Goal: Task Accomplishment & Management: Complete application form

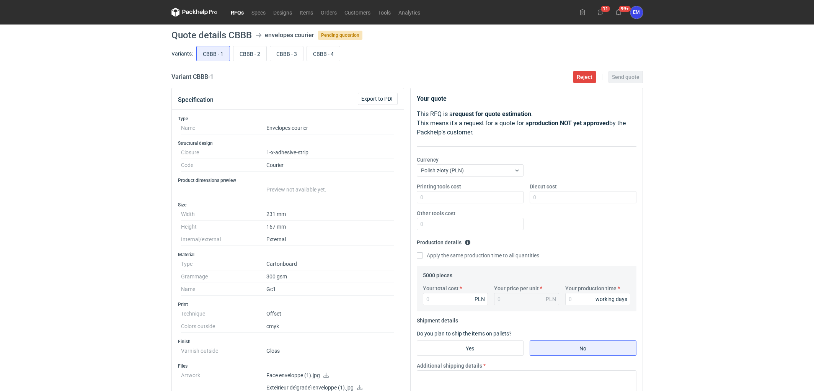
scroll to position [42, 0]
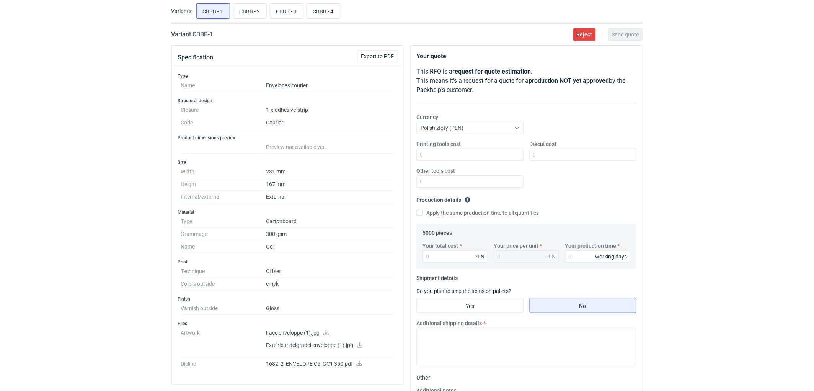
drag, startPoint x: 0, startPoint y: 0, endPoint x: 94, endPoint y: 190, distance: 212.1
click at [102, 178] on div "RFQs Specs Designs Items Orders Customers Tools Analytics 11 99+ EM [PERSON_NAM…" at bounding box center [407, 153] width 814 height 391
click at [101, 199] on div "RFQs Specs Designs Items Orders Customers Tools Analytics 11 99+ EM [PERSON_NAM…" at bounding box center [407, 153] width 814 height 391
click at [205, 12] on input "CBBB - 1" at bounding box center [213, 11] width 33 height 15
click at [40, 193] on div "RFQs Specs Designs Items Orders Customers Tools Analytics 11 99+ EM [PERSON_NAM…" at bounding box center [407, 153] width 814 height 391
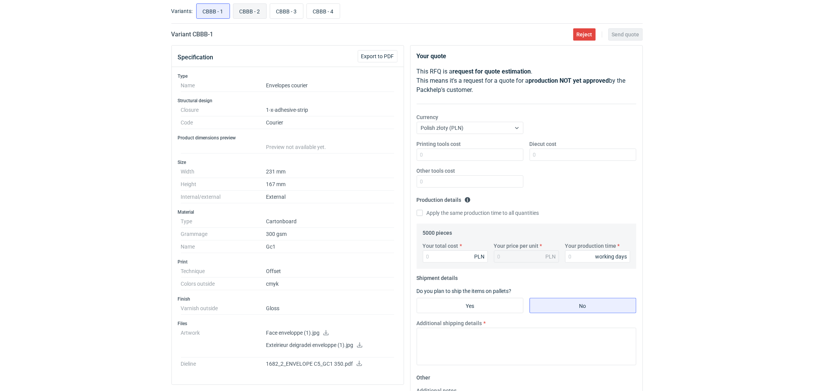
click at [253, 10] on input "CBBB - 2" at bounding box center [249, 11] width 33 height 15
radio input "true"
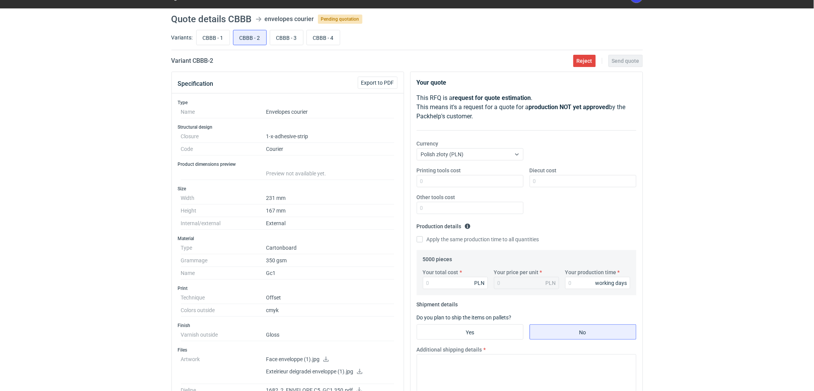
scroll to position [14, 0]
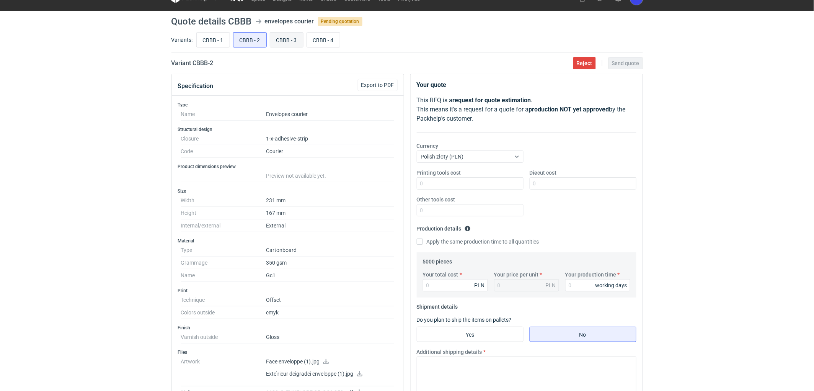
click at [277, 39] on input "CBBB - 3" at bounding box center [286, 40] width 33 height 15
radio input "true"
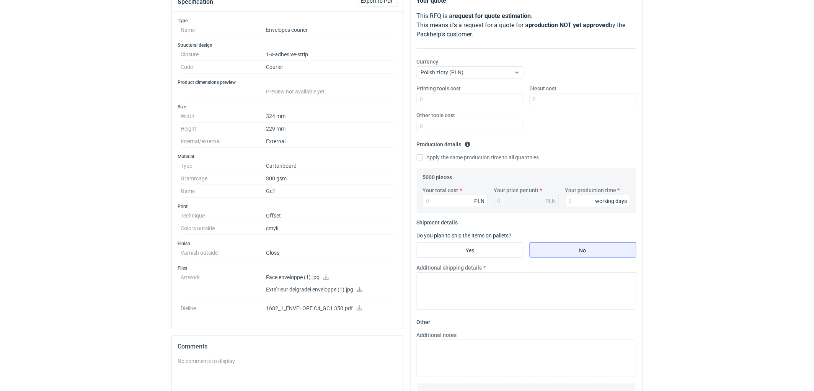
scroll to position [99, 0]
click at [357, 307] on icon at bounding box center [359, 306] width 6 height 5
click at [71, 209] on div "RFQs Specs Designs Items Orders Customers Tools Analytics 11 99+ EM [PERSON_NAM…" at bounding box center [407, 96] width 814 height 391
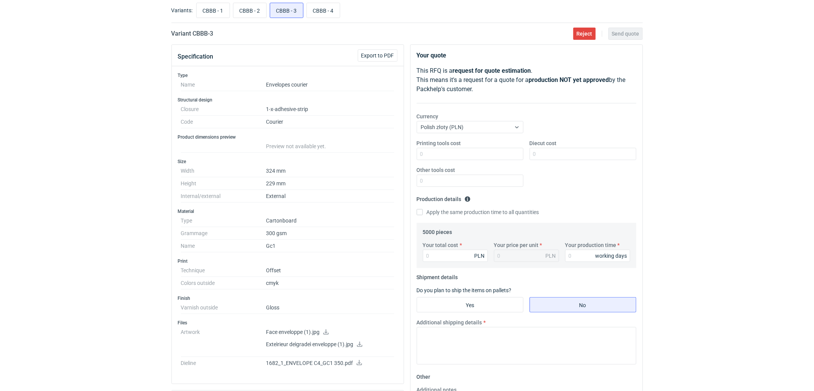
scroll to position [0, 0]
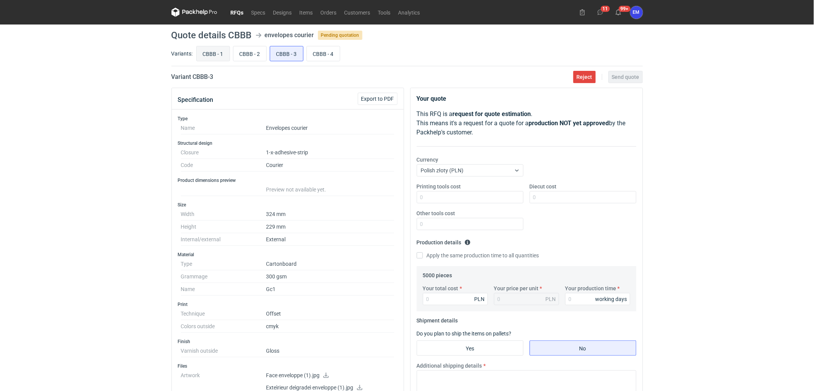
click at [213, 53] on input "CBBB - 1" at bounding box center [213, 53] width 33 height 15
radio input "true"
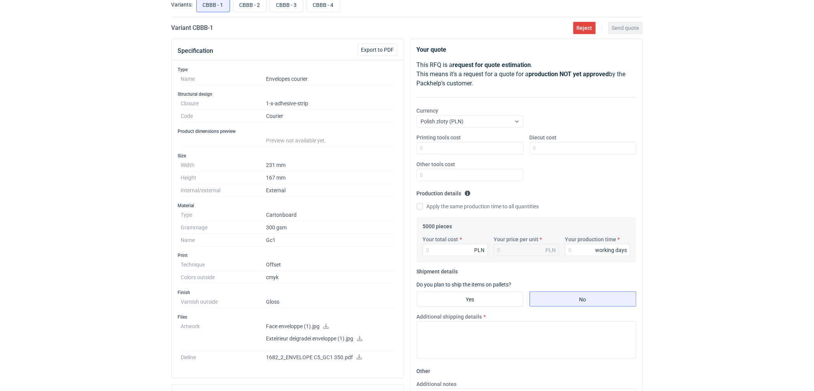
scroll to position [127, 0]
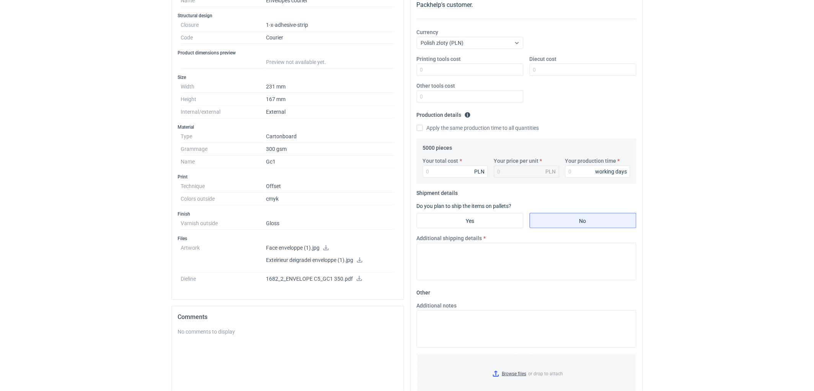
click at [77, 263] on html "RFQs Specs Designs Items Orders Customers Tools Analytics 11 99+ EM [PERSON_NAM…" at bounding box center [407, 68] width 814 height 391
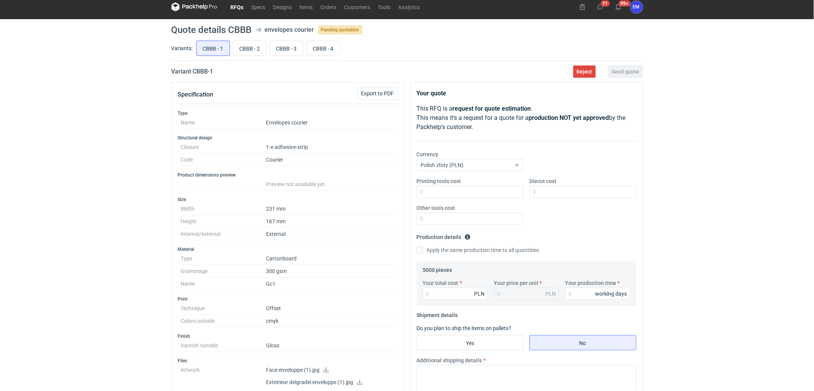
scroll to position [85, 0]
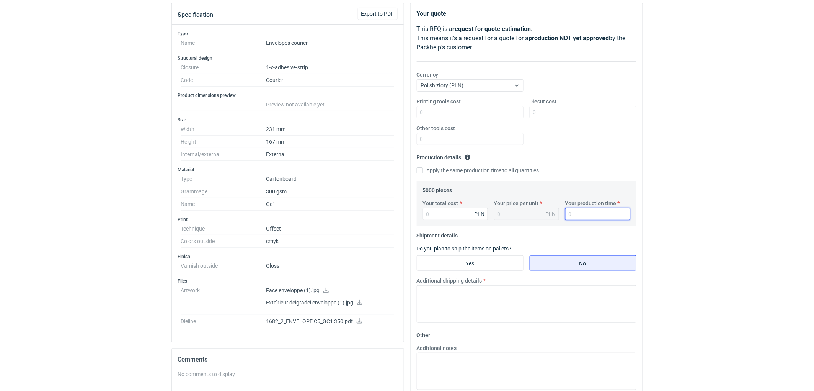
click at [581, 213] on input "Your production time" at bounding box center [597, 214] width 65 height 12
type input "10"
click at [450, 215] on input "Your total cost" at bounding box center [455, 214] width 65 height 12
type input "6950"
type input "1.39"
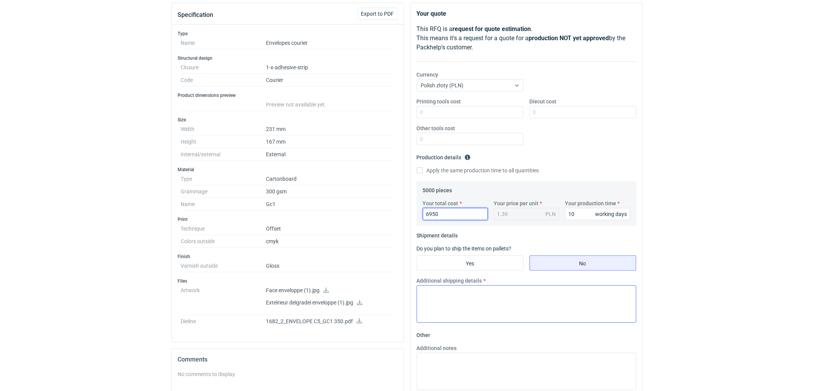
type input "6950"
drag, startPoint x: 460, startPoint y: 309, endPoint x: 463, endPoint y: 303, distance: 7.0
click at [461, 307] on textarea "Additional shipping details" at bounding box center [527, 304] width 220 height 38
click at [565, 297] on textarea "Wstepnie zakładamy następujące pakowanie -" at bounding box center [527, 304] width 220 height 38
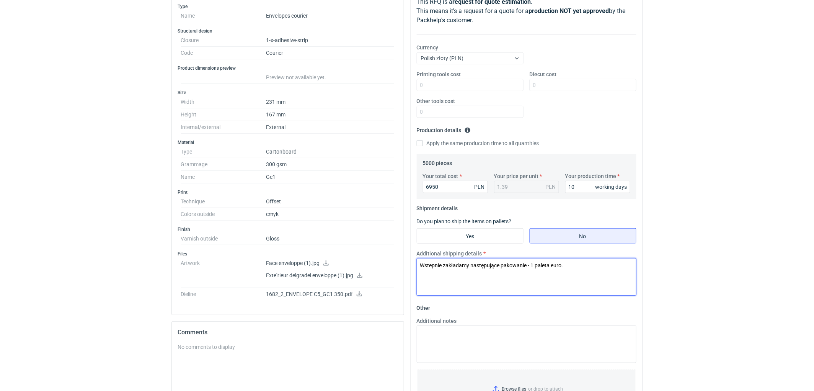
scroll to position [127, 0]
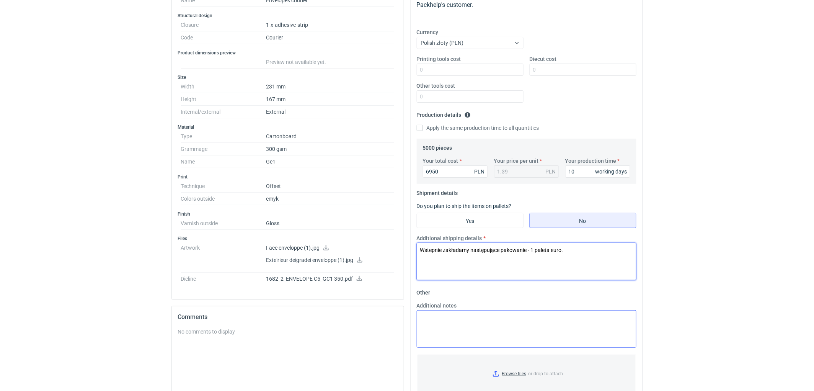
type textarea "Wstepnie zakładamy następujące pakowanie - 1 paleta euro."
click at [440, 330] on textarea "Additional notes" at bounding box center [527, 329] width 220 height 38
click at [449, 325] on textarea "KO" at bounding box center [527, 329] width 220 height 38
type textarea "KO 2875/2025. Oferta ważna 4 tygodnie."
click at [735, 210] on div "RFQs Specs Designs Items Orders Customers Tools Analytics 11 99+ EM [PERSON_NAM…" at bounding box center [407, 68] width 814 height 391
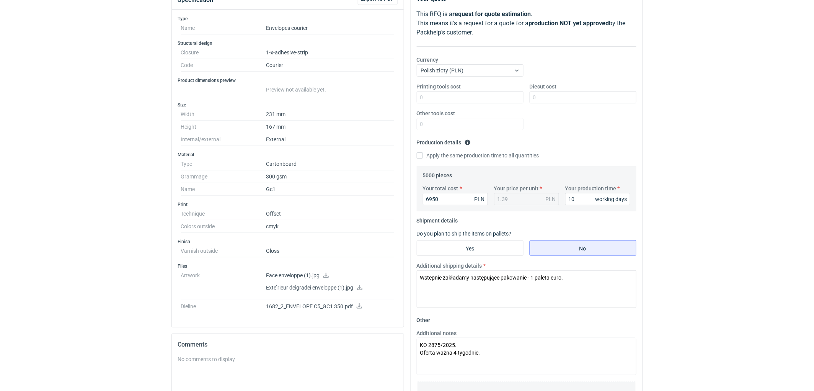
scroll to position [85, 0]
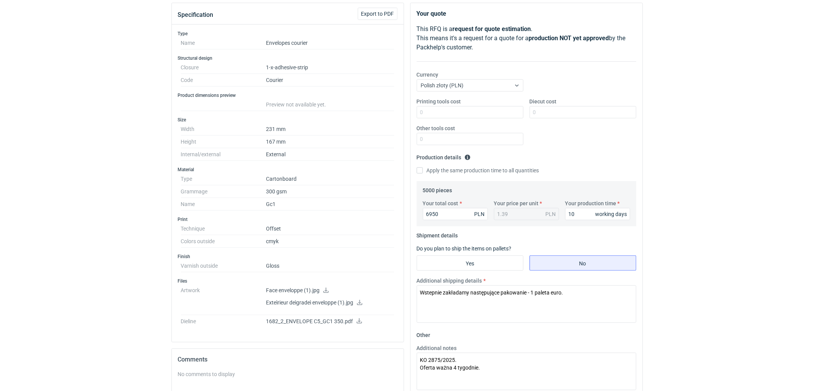
click at [714, 224] on div "RFQs Specs Designs Items Orders Customers Tools Analytics 11 99+ EM [PERSON_NAM…" at bounding box center [407, 110] width 814 height 391
click at [743, 208] on div "RFQs Specs Designs Items Orders Customers Tools Analytics 11 99+ EM [PERSON_NAM…" at bounding box center [407, 110] width 814 height 391
click at [718, 196] on div "RFQs Specs Designs Items Orders Customers Tools Analytics 11 99+ EM [PERSON_NAM…" at bounding box center [407, 110] width 814 height 391
click at [719, 195] on div "RFQs Specs Designs Items Orders Customers Tools Analytics 11 99+ EM [PERSON_NAM…" at bounding box center [407, 110] width 814 height 391
click at [717, 185] on div "RFQs Specs Designs Items Orders Customers Tools Analytics 11 99+ EM [PERSON_NAM…" at bounding box center [407, 110] width 814 height 391
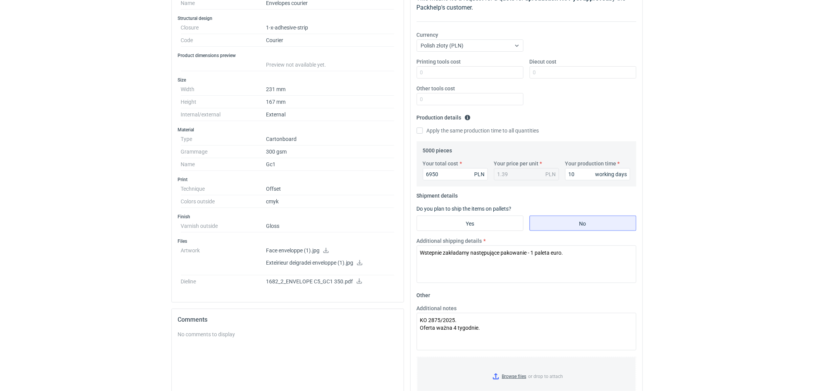
scroll to position [170, 0]
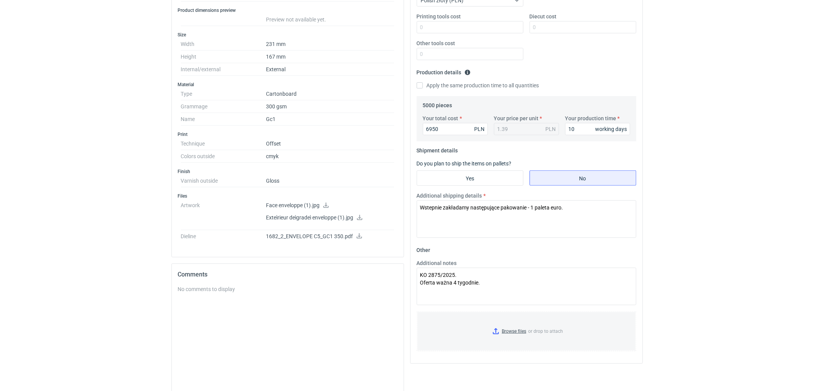
click at [673, 173] on div "RFQs Specs Designs Items Orders Customers Tools Analytics 11 99+ EM [PERSON_NAM…" at bounding box center [407, 25] width 814 height 391
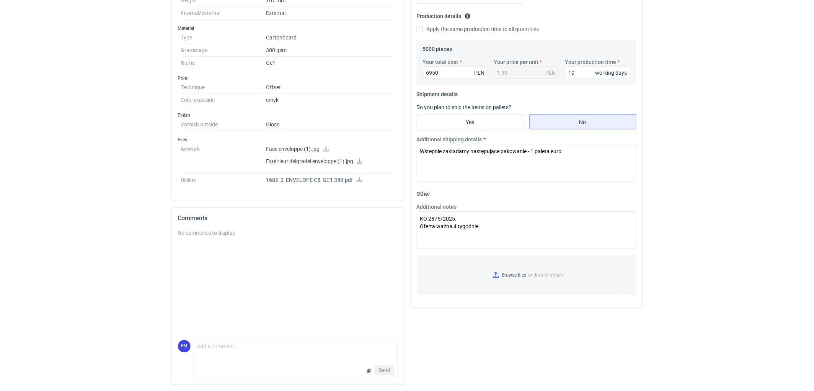
scroll to position [227, 0]
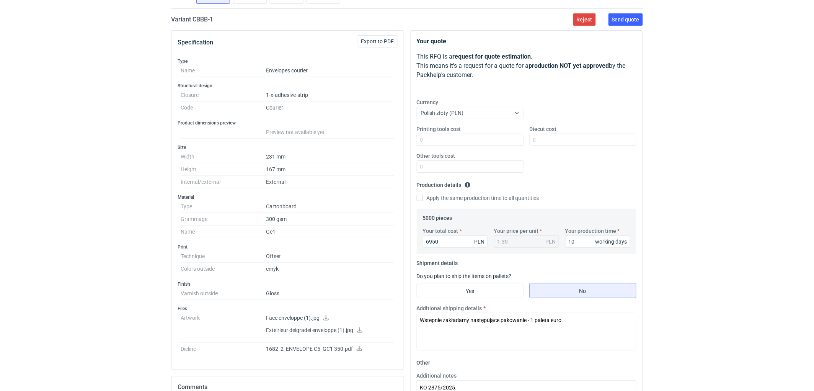
scroll to position [56, 0]
drag, startPoint x: 795, startPoint y: 148, endPoint x: 781, endPoint y: 148, distance: 13.8
click at [788, 148] on div "RFQs Specs Designs Items Orders Customers Tools Analytics 11 99+ EM [PERSON_NAM…" at bounding box center [407, 139] width 814 height 391
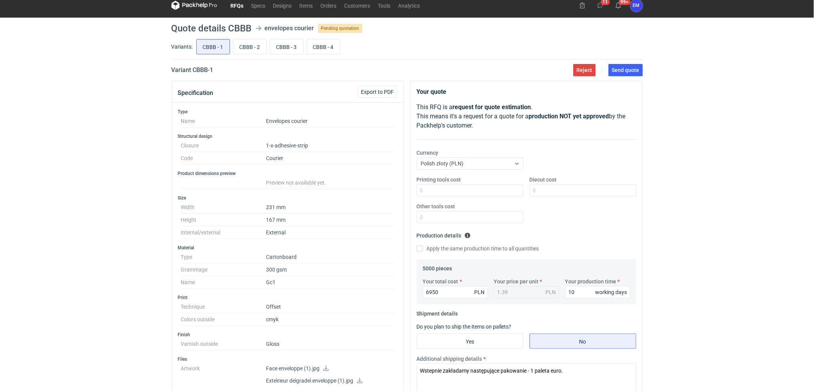
scroll to position [0, 0]
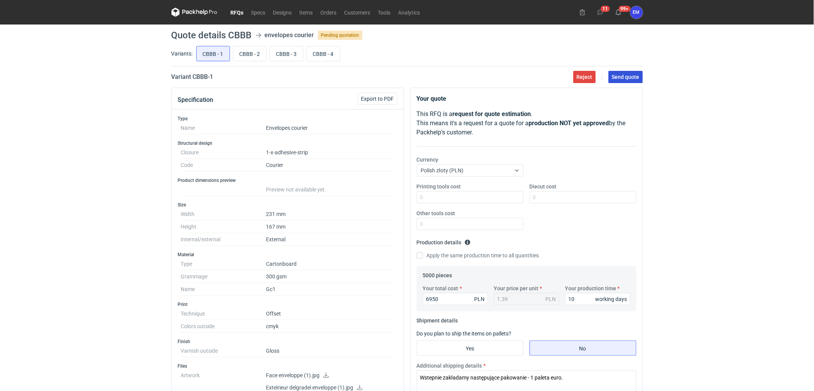
click at [626, 76] on span "Send quote" at bounding box center [626, 76] width 28 height 5
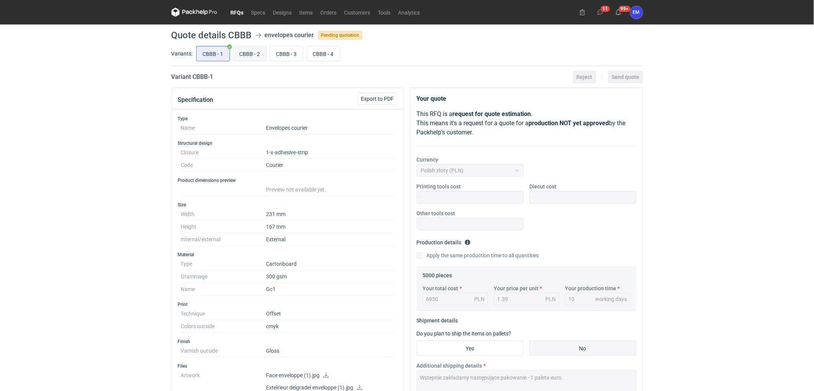
click at [255, 57] on input "CBBB - 2" at bounding box center [249, 53] width 33 height 15
radio input "true"
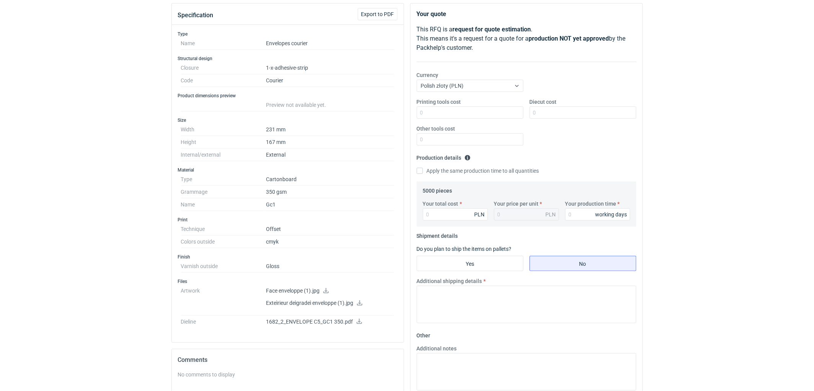
scroll to position [85, 0]
click at [449, 215] on input "Your total cost" at bounding box center [455, 214] width 65 height 12
type input "7250"
type input "1.45"
type input "7250"
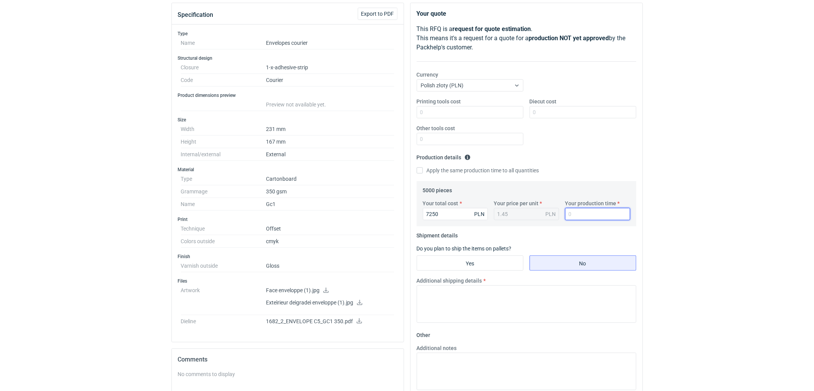
click at [591, 211] on input "Your production time" at bounding box center [597, 214] width 65 height 12
type input "10"
click at [446, 298] on textarea "Additional shipping details" at bounding box center [527, 304] width 220 height 38
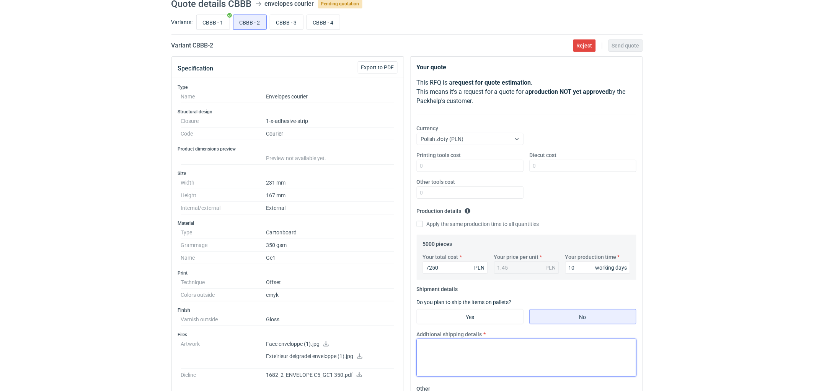
scroll to position [0, 0]
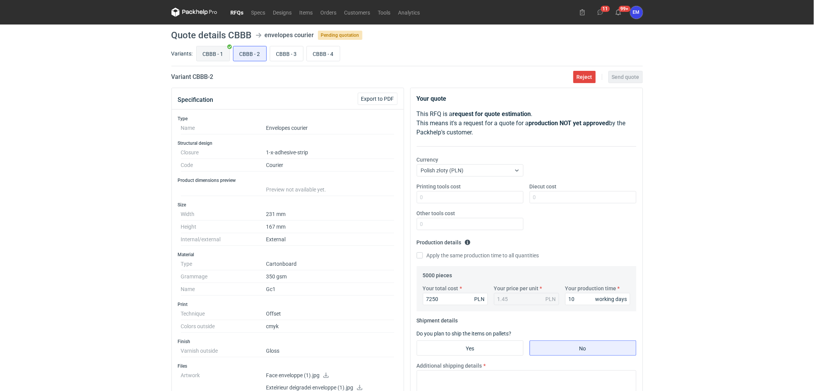
drag, startPoint x: 209, startPoint y: 44, endPoint x: 212, endPoint y: 50, distance: 6.3
click at [209, 44] on div "CBBB - 1 CBBB - 2 CBBB - 3 CBBB - 4" at bounding box center [419, 53] width 448 height 18
click at [212, 51] on input "CBBB - 1" at bounding box center [213, 53] width 33 height 15
radio input "true"
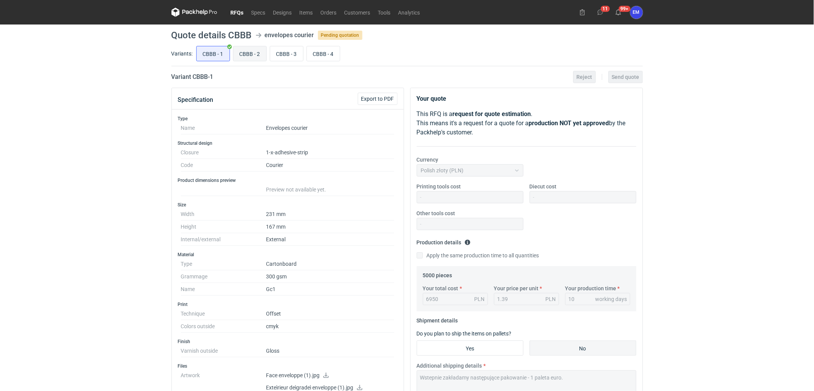
click at [252, 55] on input "CBBB - 2" at bounding box center [249, 53] width 33 height 15
radio input "true"
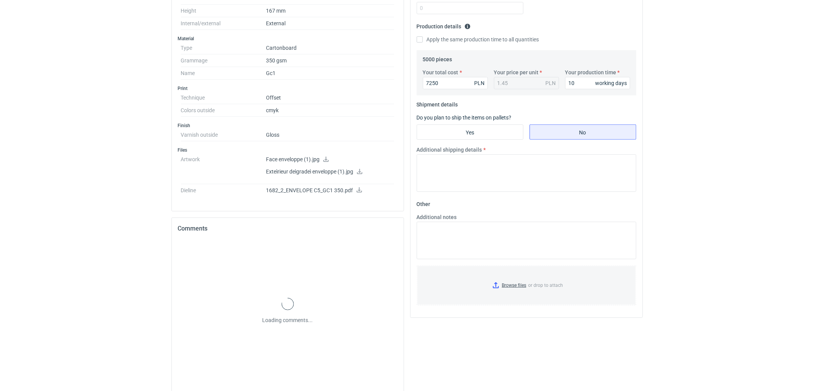
scroll to position [227, 0]
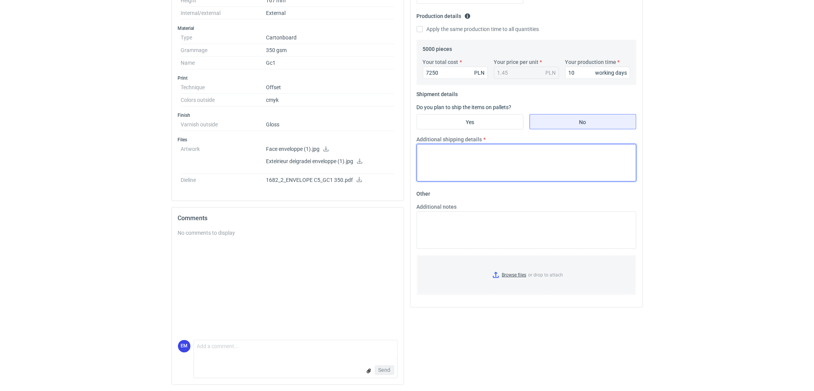
click at [466, 153] on textarea "Additional shipping details" at bounding box center [527, 163] width 220 height 38
paste textarea "Wstepnie zakładamy następujące pakowanie - 1 paleta euro."
type textarea "Wstepnie zakładamy następujące pakowanie - 1 paleta euro."
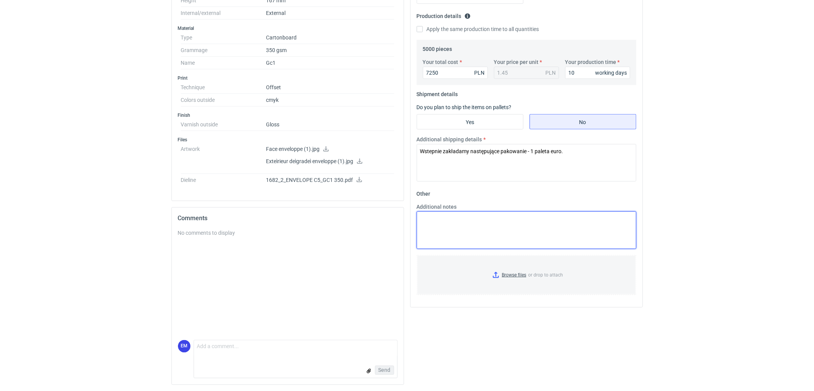
click at [446, 230] on textarea "Additional notes" at bounding box center [527, 230] width 220 height 38
type textarea "KO 2876/2025. Oferta ważna 4 tygodnie."
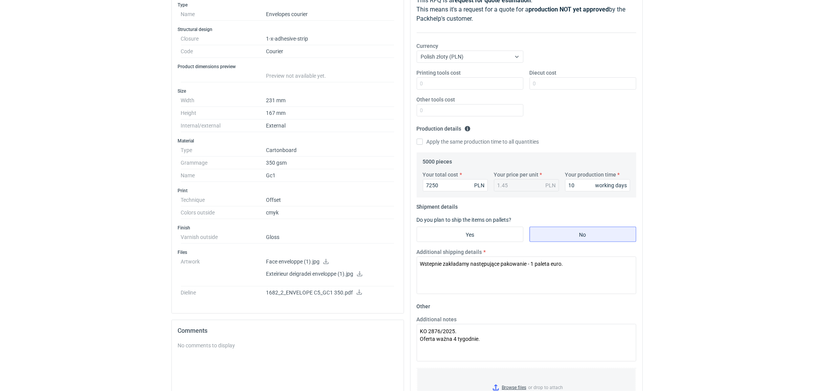
scroll to position [99, 0]
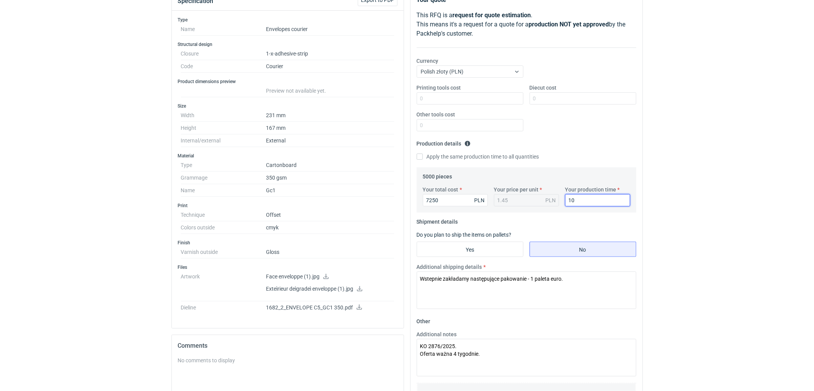
click at [718, 196] on div "RFQs Specs Designs Items Orders Customers Tools Analytics 11 99+ EM [PERSON_NAM…" at bounding box center [407, 96] width 814 height 391
drag, startPoint x: 744, startPoint y: 173, endPoint x: 522, endPoint y: 313, distance: 262.9
click at [741, 176] on div "RFQs Specs Designs Items Orders Customers Tools Analytics 11 99+ EM [PERSON_NAM…" at bounding box center [407, 96] width 814 height 391
click at [547, 283] on textarea "Wstepnie zakładamy następujące pakowanie - 1 paleta euro." at bounding box center [527, 290] width 220 height 38
click at [716, 204] on div "RFQs Specs Designs Items Orders Customers Tools Analytics 11 99+ EM [PERSON_NAM…" at bounding box center [407, 96] width 814 height 391
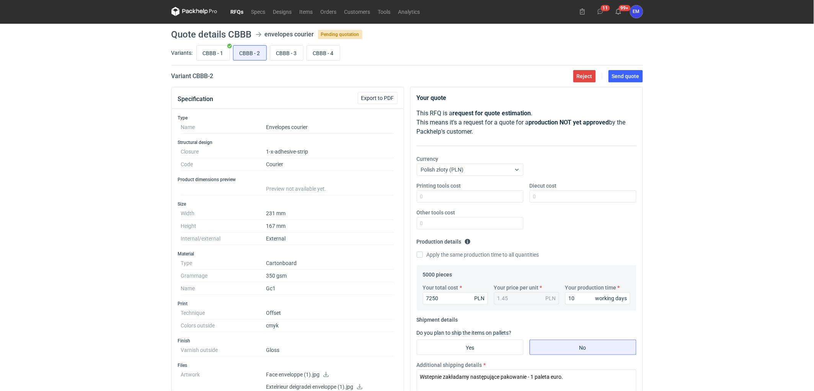
scroll to position [0, 0]
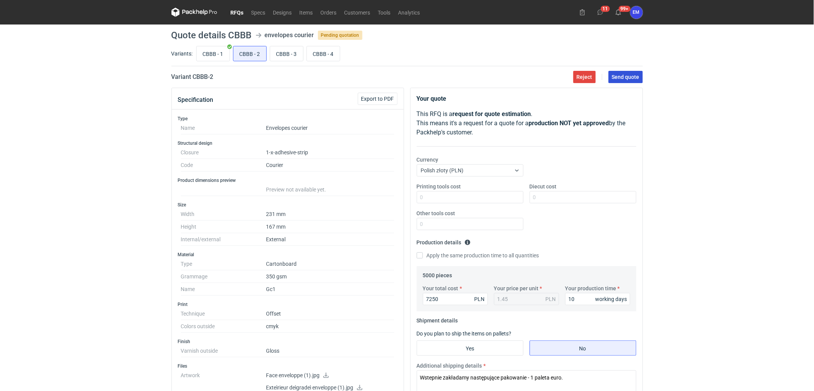
click at [629, 77] on span "Send quote" at bounding box center [626, 76] width 28 height 5
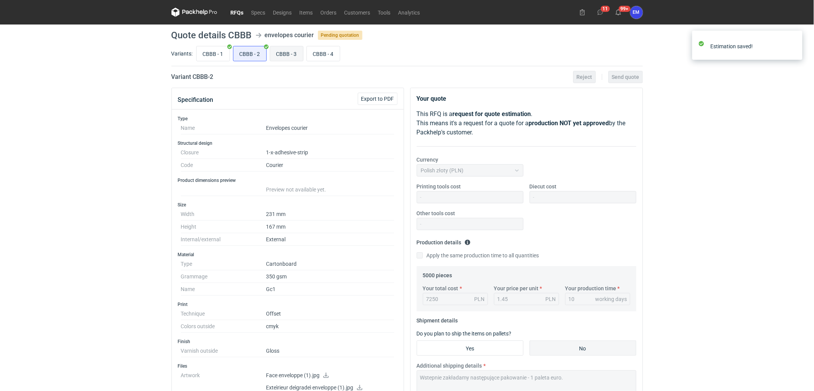
click at [298, 53] on input "CBBB - 3" at bounding box center [286, 53] width 33 height 15
radio input "true"
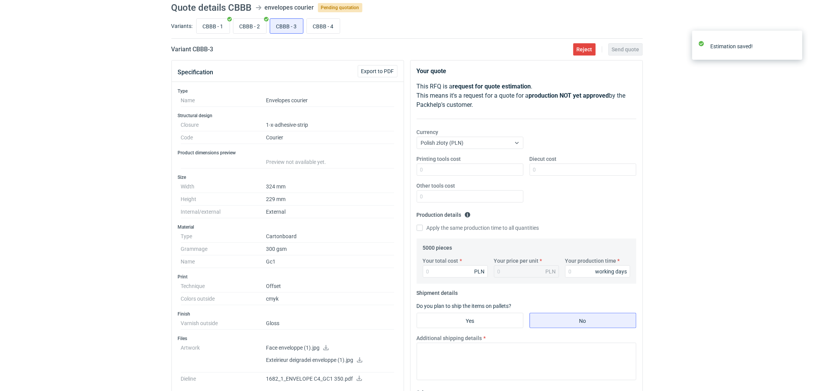
scroll to position [42, 0]
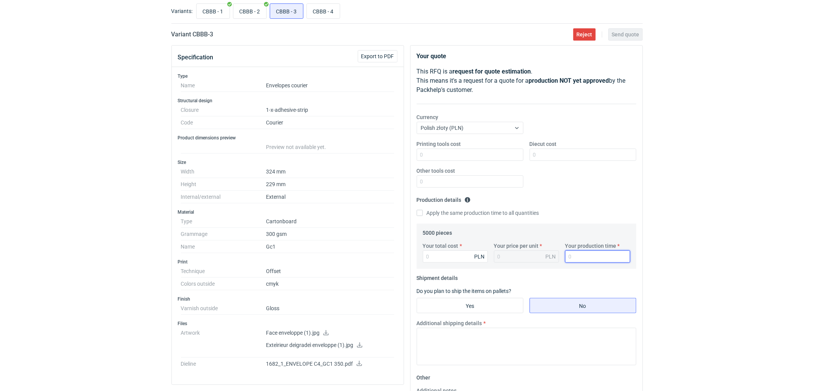
click at [585, 256] on input "Your production time" at bounding box center [597, 256] width 65 height 12
type input "10"
click at [669, 247] on div "RFQs Specs Designs Items Orders Customers Tools Analytics 11 99+ EM [PERSON_NAM…" at bounding box center [407, 153] width 814 height 391
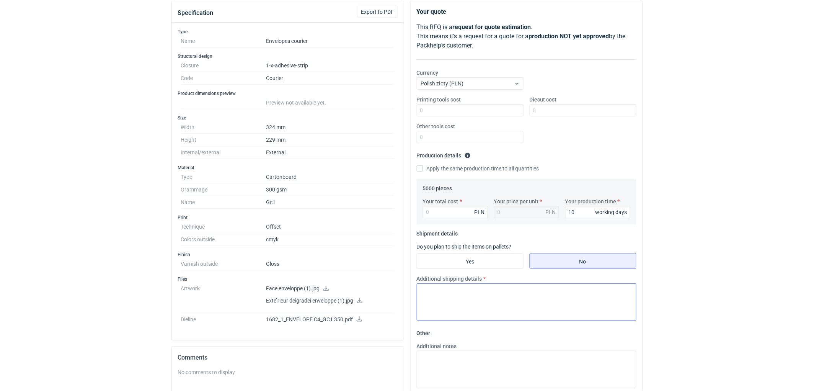
scroll to position [127, 0]
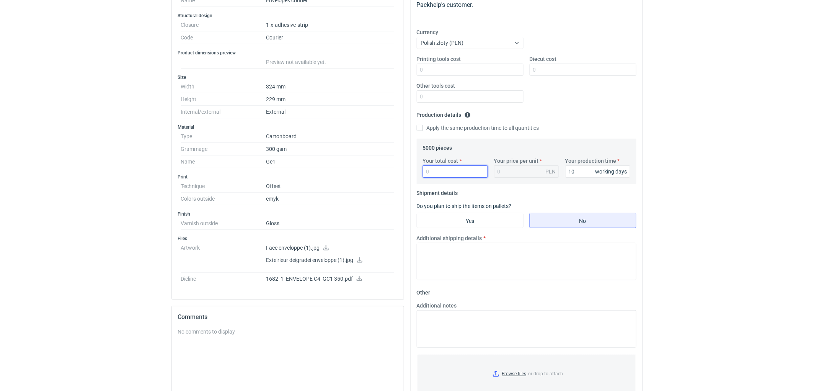
click at [448, 175] on input "Your total cost" at bounding box center [455, 171] width 65 height 12
click at [456, 170] on input "Your total cost" at bounding box center [455, 171] width 65 height 12
click at [441, 173] on input "Your total cost" at bounding box center [455, 171] width 65 height 12
type input "7750"
type input "1.55"
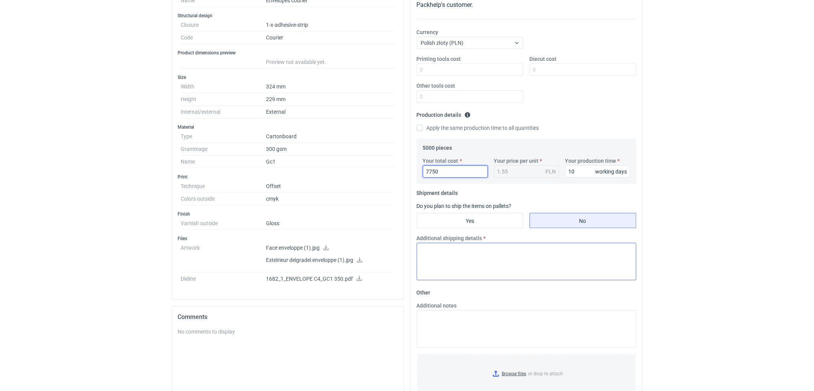
type input "7750"
click at [468, 262] on textarea "Additional shipping details" at bounding box center [527, 262] width 220 height 38
click at [533, 250] on textarea "Wstępnie zakładamy następujące pakowanie - 1 paleta euro." at bounding box center [527, 262] width 220 height 38
type textarea "Wstępnie zakładamy następujące pakowanie - 2 paleta euro."
click at [579, 264] on textarea "Wstępnie zakładamy następujące pakowanie - 2 paleta euro." at bounding box center [527, 262] width 220 height 38
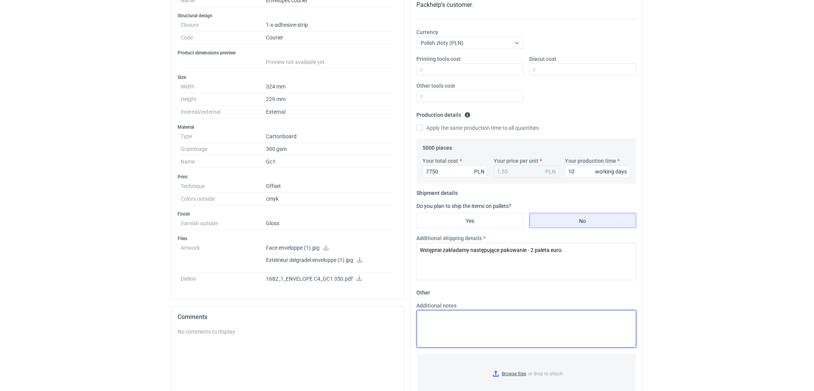
click at [487, 326] on textarea "Additional notes" at bounding box center [527, 329] width 220 height 38
type textarea "KO 2877/2025. Oferta ważna 4 tygodnie."
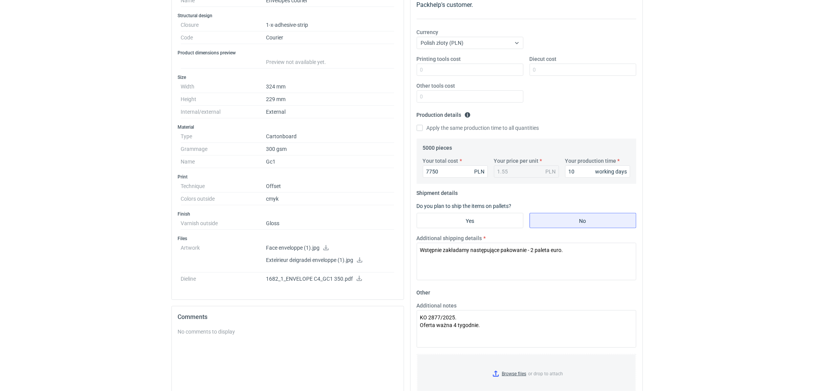
click at [755, 239] on div "RFQs Specs Designs Items Orders Customers Tools Analytics 11 99+ EM [PERSON_NAM…" at bounding box center [407, 68] width 814 height 391
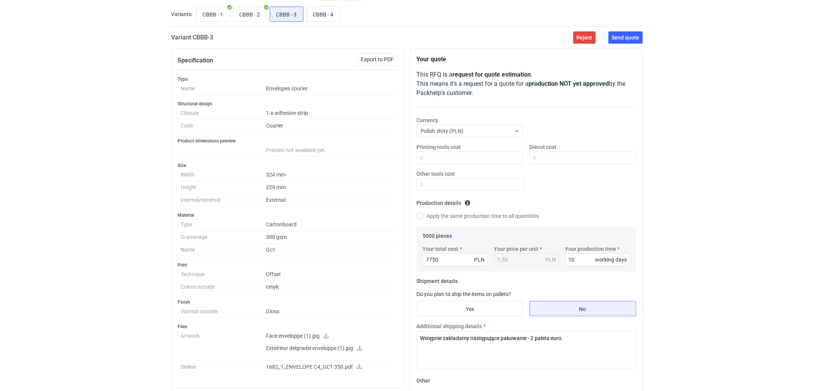
scroll to position [0, 0]
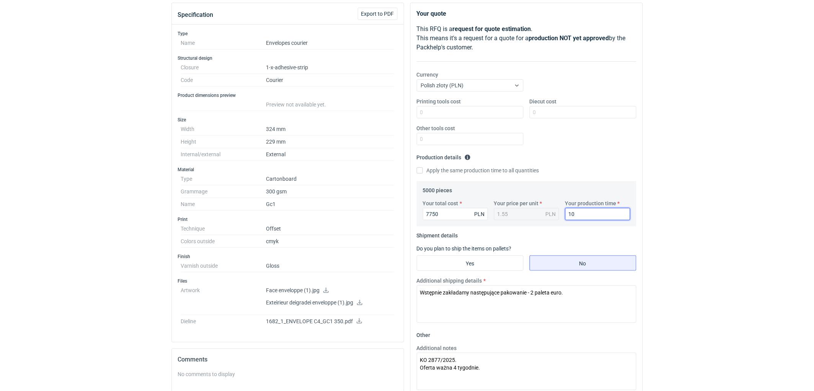
click at [736, 212] on div "RFQs Specs Designs Items Orders Customers Tools Analytics 11 99+ EM [PERSON_NAM…" at bounding box center [407, 110] width 814 height 391
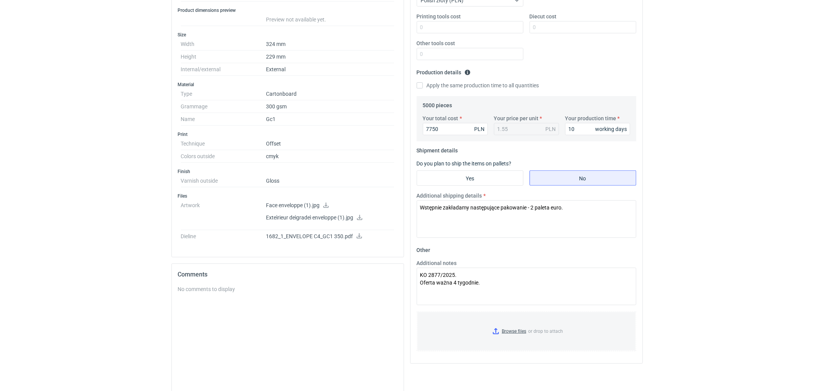
click at [717, 187] on div "RFQs Specs Designs Items Orders Customers Tools Analytics 11 99+ EM [PERSON_NAM…" at bounding box center [407, 25] width 814 height 391
click at [735, 199] on div "RFQs Specs Designs Items Orders Customers Tools Analytics 11 99+ EM [PERSON_NAM…" at bounding box center [407, 25] width 814 height 391
drag, startPoint x: 735, startPoint y: 199, endPoint x: 735, endPoint y: 206, distance: 6.9
click at [735, 206] on div "RFQs Specs Designs Items Orders Customers Tools Analytics 11 99+ EM [PERSON_NAM…" at bounding box center [407, 25] width 814 height 391
click at [736, 207] on div "RFQs Specs Designs Items Orders Customers Tools Analytics 11 99+ EM [PERSON_NAM…" at bounding box center [407, 25] width 814 height 391
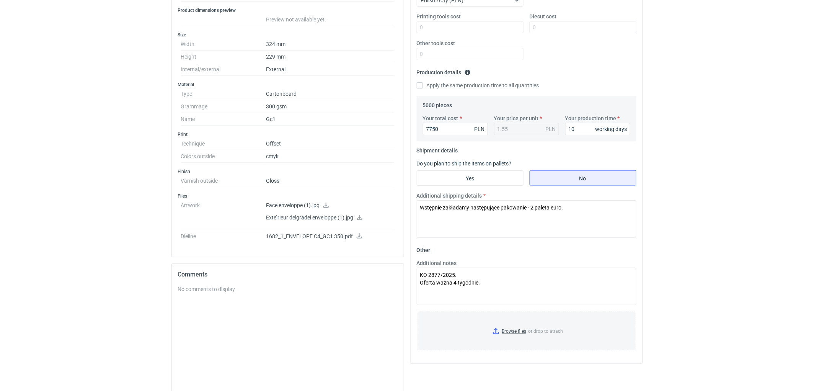
click at [763, 221] on html "RFQs Specs Designs Items Orders Customers Tools Analytics 11 99+ EM [PERSON_NAM…" at bounding box center [407, 25] width 814 height 391
click at [782, 212] on div "RFQs Specs Designs Items Orders Customers Tools Analytics 11 99+ EM [PERSON_NAM…" at bounding box center [407, 25] width 814 height 391
click at [720, 216] on div "RFQs Specs Designs Items Orders Customers Tools Analytics 11 99+ EM [PERSON_NAM…" at bounding box center [407, 25] width 814 height 391
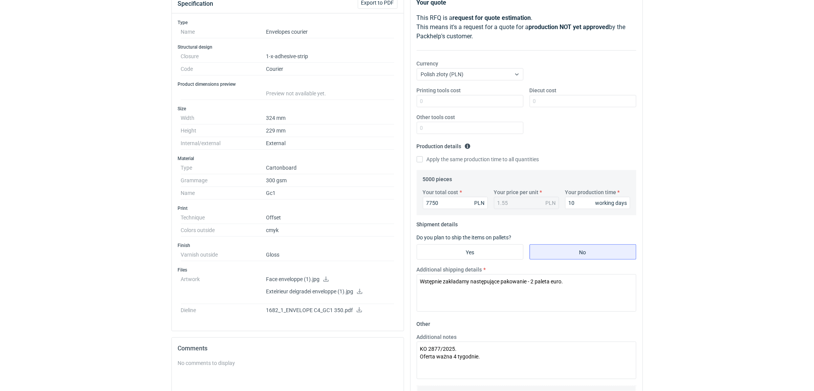
scroll to position [0, 0]
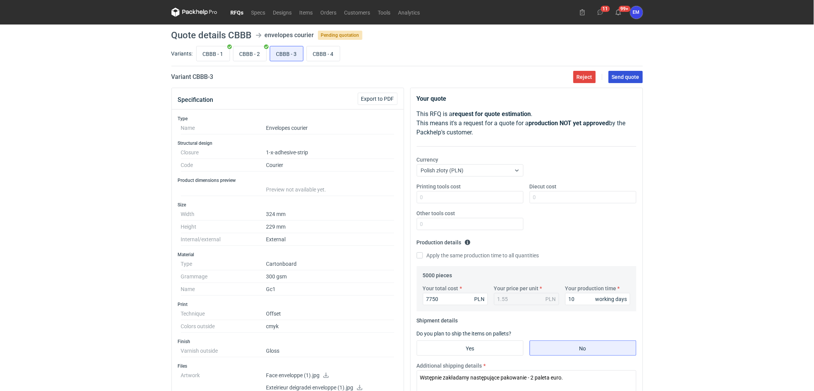
click at [621, 75] on span "Send quote" at bounding box center [626, 76] width 28 height 5
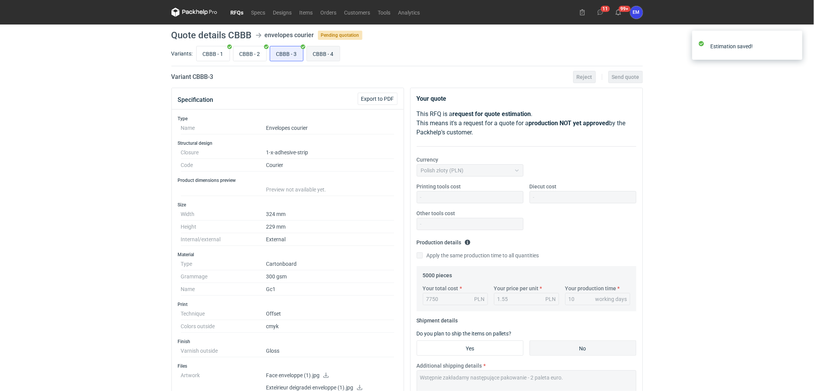
click at [326, 53] on input "CBBB - 4" at bounding box center [323, 53] width 33 height 15
radio input "true"
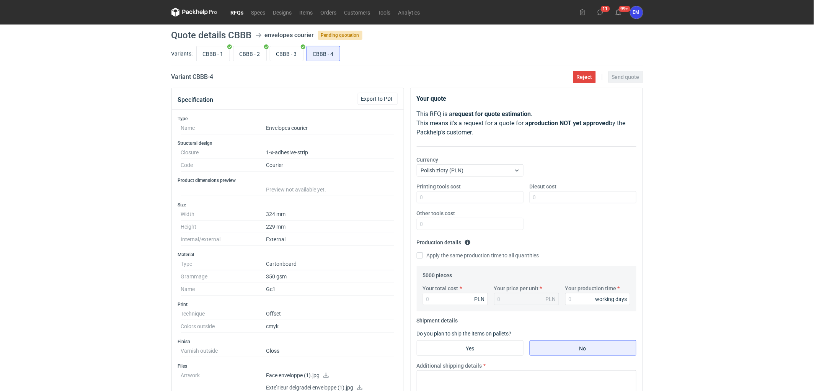
scroll to position [127, 0]
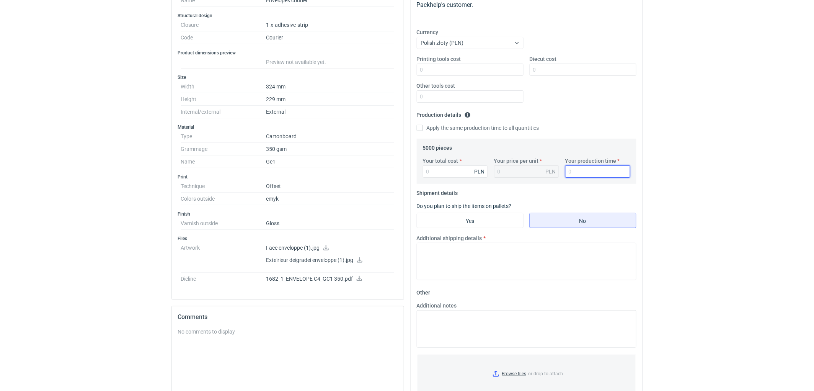
click at [582, 175] on input "Your production time" at bounding box center [597, 171] width 65 height 12
type input "10"
click at [449, 171] on input "Your total cost" at bounding box center [455, 171] width 65 height 12
type input "8200"
type input "1.64"
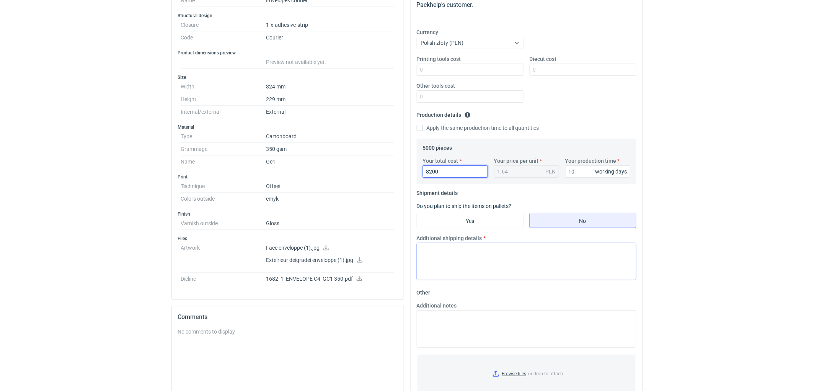
type input "8200"
click at [480, 250] on textarea "Additional shipping details" at bounding box center [527, 262] width 220 height 38
click at [560, 255] on textarea "Wstępnie zakładamy następujące pakowanie -" at bounding box center [527, 262] width 220 height 38
type textarea "Wstępnie zakładamy następujące pakowanie - 2 palety euro."
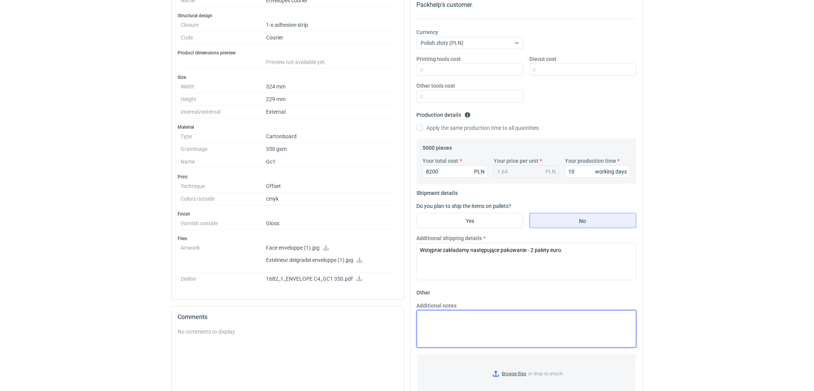
click at [456, 339] on textarea "Additional notes" at bounding box center [527, 329] width 220 height 38
type textarea "KO 2879/2025. Oferta ważna 4 tygodnie."
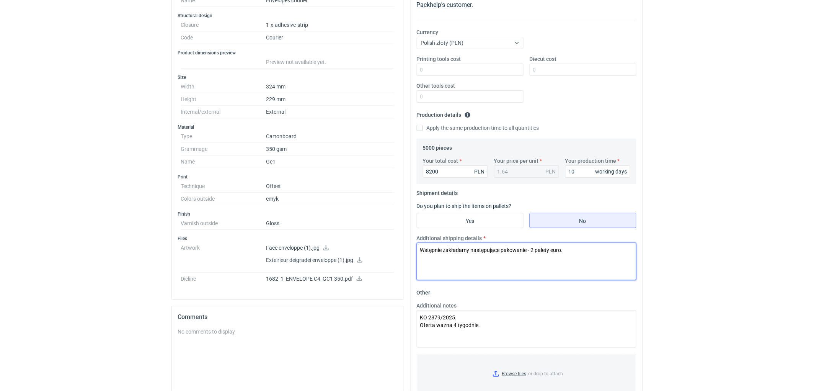
click at [578, 249] on textarea "Wstępnie zakładamy następujące pakowanie - 2 palety euro." at bounding box center [527, 262] width 220 height 38
click at [705, 221] on div "RFQs Specs Designs Items Orders Customers Tools Analytics 11 99+ EM [PERSON_NAM…" at bounding box center [407, 68] width 814 height 391
click at [694, 258] on div "RFQs Specs Designs Items Orders Customers Tools Analytics 11 99+ EM [PERSON_NAM…" at bounding box center [407, 68] width 814 height 391
click at [693, 166] on div "RFQs Specs Designs Items Orders Customers Tools Analytics 11 99+ EM [PERSON_NAM…" at bounding box center [407, 68] width 814 height 391
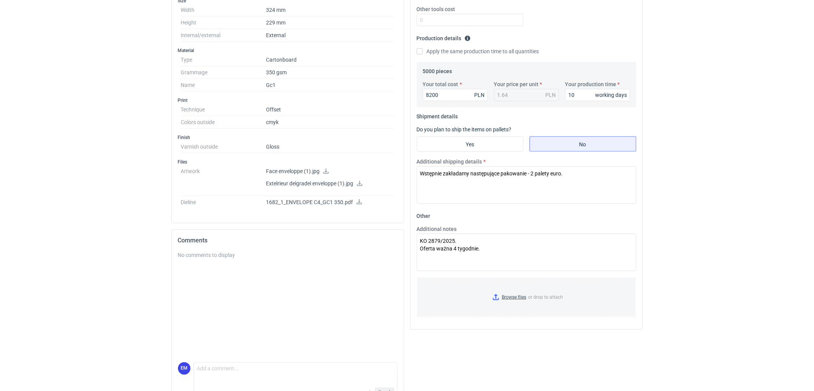
scroll to position [212, 0]
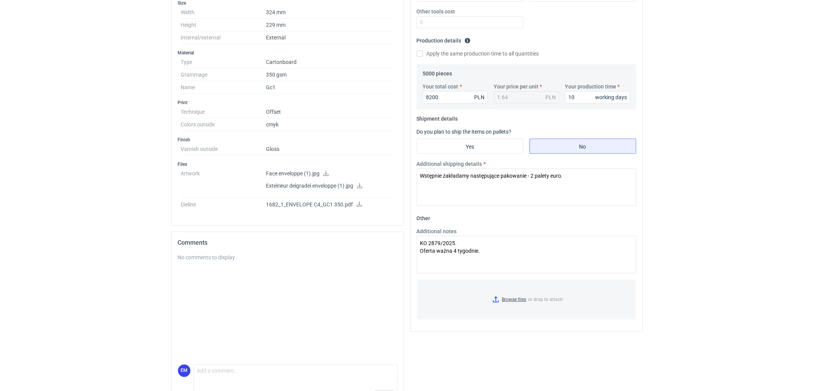
scroll to position [200, 0]
drag, startPoint x: 744, startPoint y: 200, endPoint x: 718, endPoint y: 219, distance: 31.9
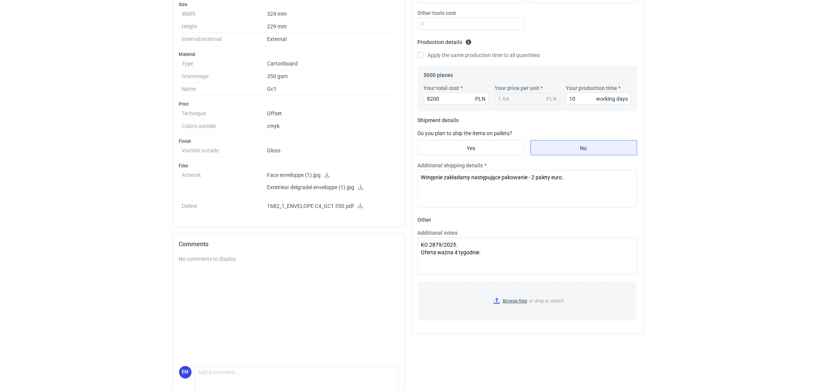
scroll to position [0, 0]
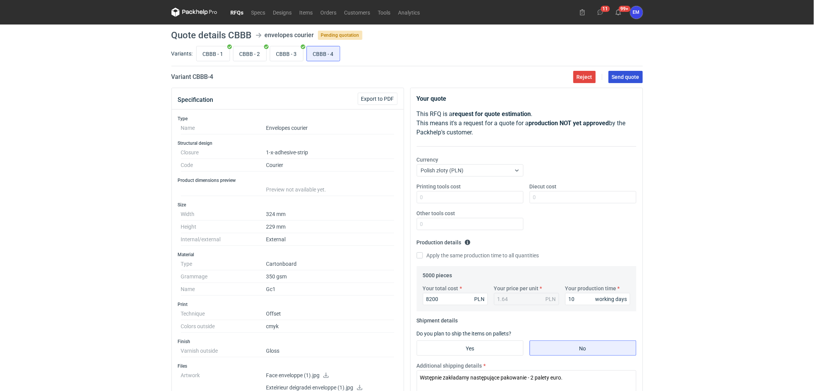
click at [628, 78] on span "Send quote" at bounding box center [626, 76] width 28 height 5
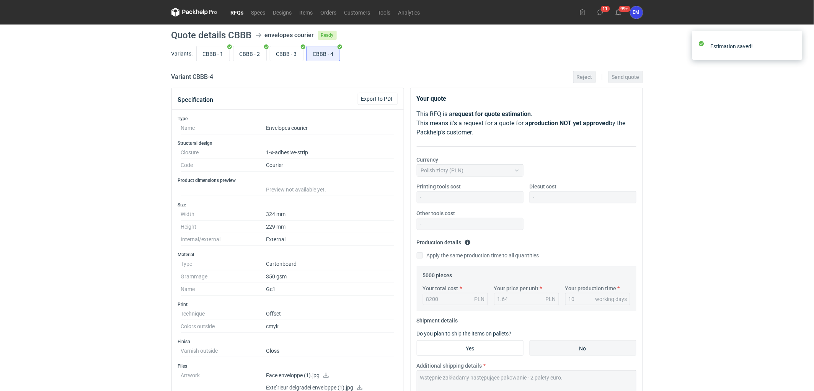
click at [239, 10] on link "RFQs" at bounding box center [237, 12] width 21 height 9
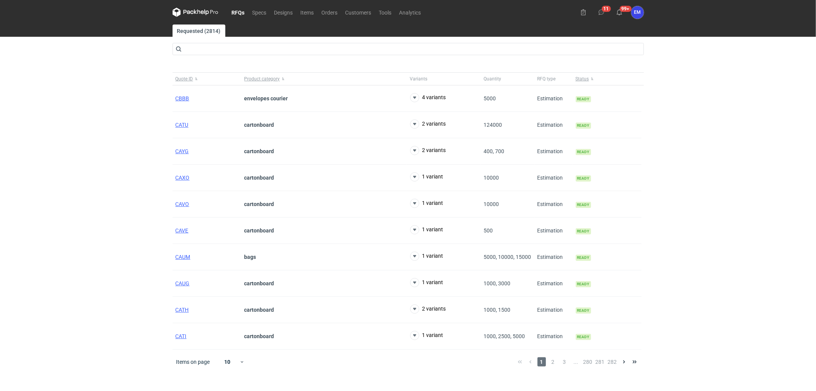
drag, startPoint x: 22, startPoint y: 184, endPoint x: 31, endPoint y: 212, distance: 29.4
click at [25, 185] on div "RFQs Specs Designs Items Orders Customers Tools Analytics 11 99+ EM [PERSON_NAM…" at bounding box center [408, 195] width 816 height 391
